Goal: Obtain resource: Download file/media

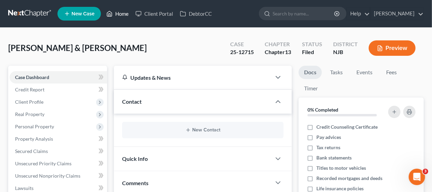
click at [118, 12] on link "Home" at bounding box center [117, 14] width 29 height 12
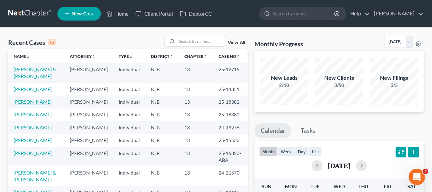
click at [31, 105] on link "[PERSON_NAME]" at bounding box center [33, 102] width 38 height 6
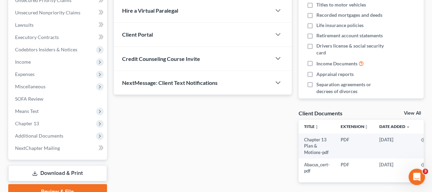
scroll to position [196, 0]
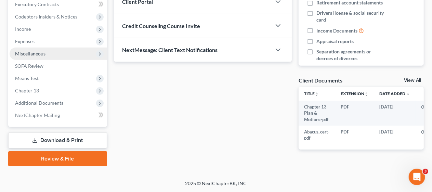
click at [74, 52] on span "Miscellaneous" at bounding box center [58, 53] width 97 height 12
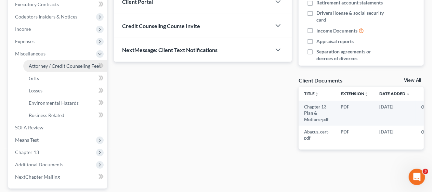
click at [77, 65] on span "Attorney / Credit Counseling Fees" at bounding box center [65, 66] width 72 height 6
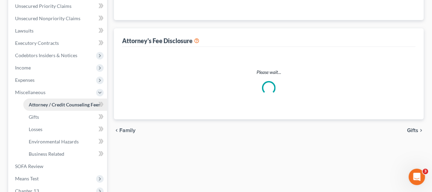
select select "0"
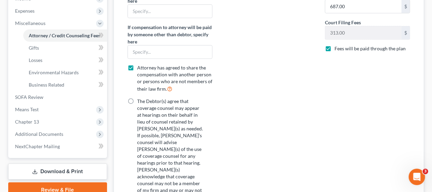
scroll to position [239, 0]
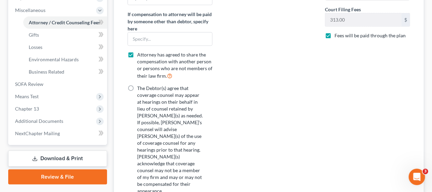
click at [137, 87] on label "The Debtor(s) agree that coverage counsel may appear at hearings on their behal…" at bounding box center [170, 139] width 67 height 109
click at [140, 87] on input "The Debtor(s) agree that coverage counsel may appear at hearings on their behal…" at bounding box center [142, 87] width 4 height 4
radio input "true"
click at [137, 53] on label "Attorney has agreed to share the compensation with another person or persons wh…" at bounding box center [175, 65] width 76 height 28
click at [140, 53] on input "Attorney has agreed to share the compensation with another person or persons wh…" at bounding box center [142, 53] width 4 height 4
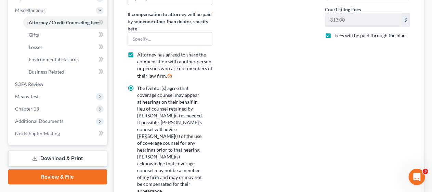
checkbox input "false"
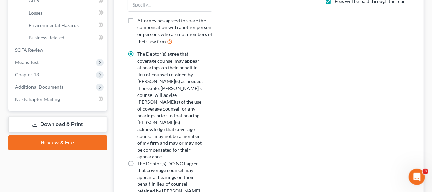
scroll to position [307, 0]
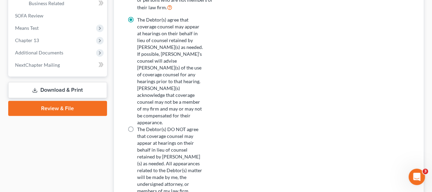
click at [66, 88] on link "Download & Print" at bounding box center [57, 90] width 99 height 16
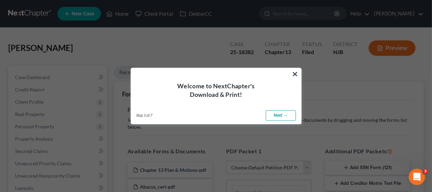
click at [277, 113] on link "Next →" at bounding box center [280, 115] width 30 height 11
select select "0"
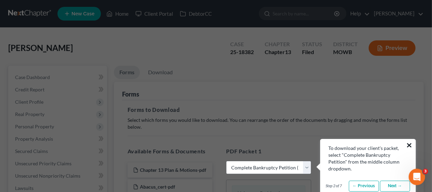
click at [410, 143] on button "×" at bounding box center [409, 144] width 6 height 11
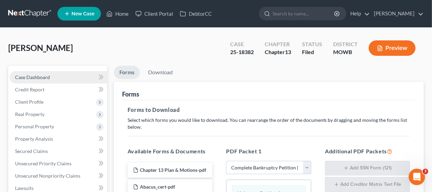
click at [47, 75] on span "Case Dashboard" at bounding box center [32, 77] width 35 height 6
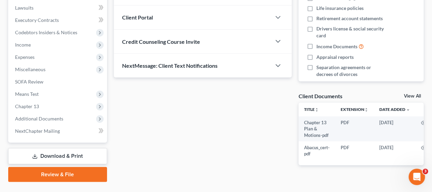
scroll to position [196, 0]
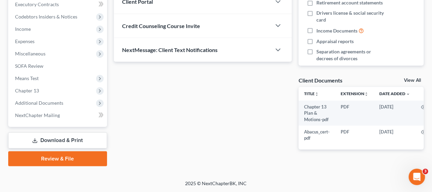
click at [63, 138] on link "Download & Print" at bounding box center [57, 140] width 99 height 16
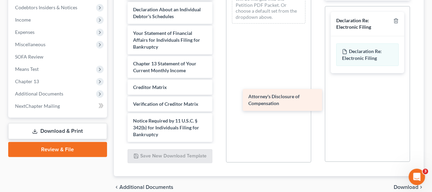
scroll to position [224, 0]
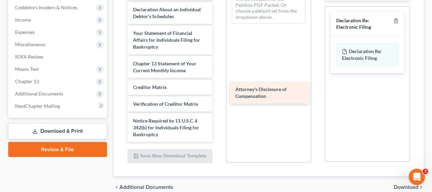
drag, startPoint x: 158, startPoint y: 125, endPoint x: 260, endPoint y: 87, distance: 108.8
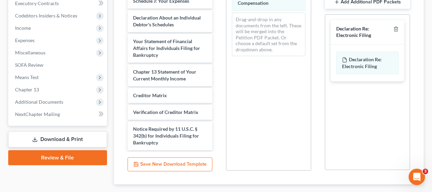
scroll to position [236, 0]
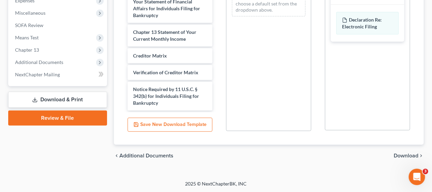
click at [402, 153] on span "Download" at bounding box center [405, 155] width 25 height 5
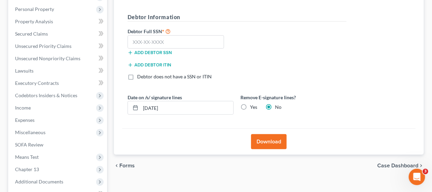
scroll to position [93, 0]
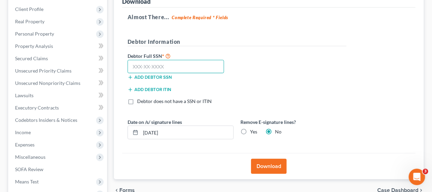
click at [130, 63] on input "text" at bounding box center [175, 67] width 97 height 14
type input "260-31-9910"
click at [266, 165] on button "Download" at bounding box center [269, 166] width 36 height 15
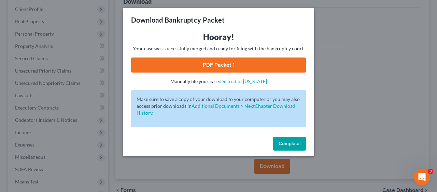
click at [220, 64] on link "PDF Packet 1" at bounding box center [218, 64] width 175 height 15
click at [290, 143] on span "Complete!" at bounding box center [290, 143] width 22 height 6
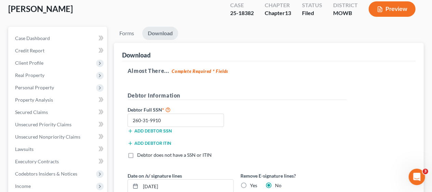
scroll to position [0, 0]
